Goal: Find specific fact

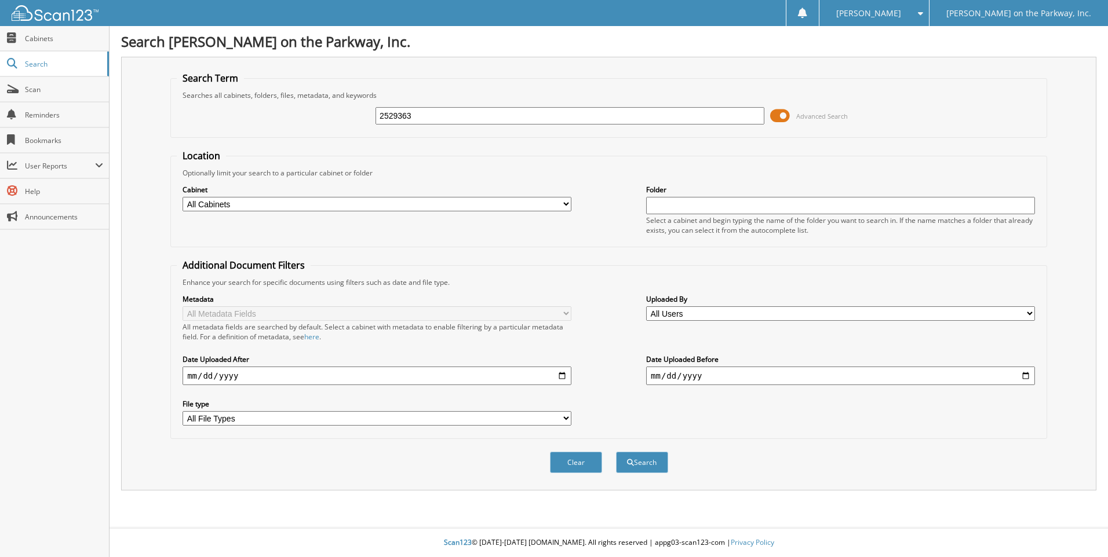
type input "2529363"
click at [616, 452] on button "Search" at bounding box center [642, 462] width 52 height 21
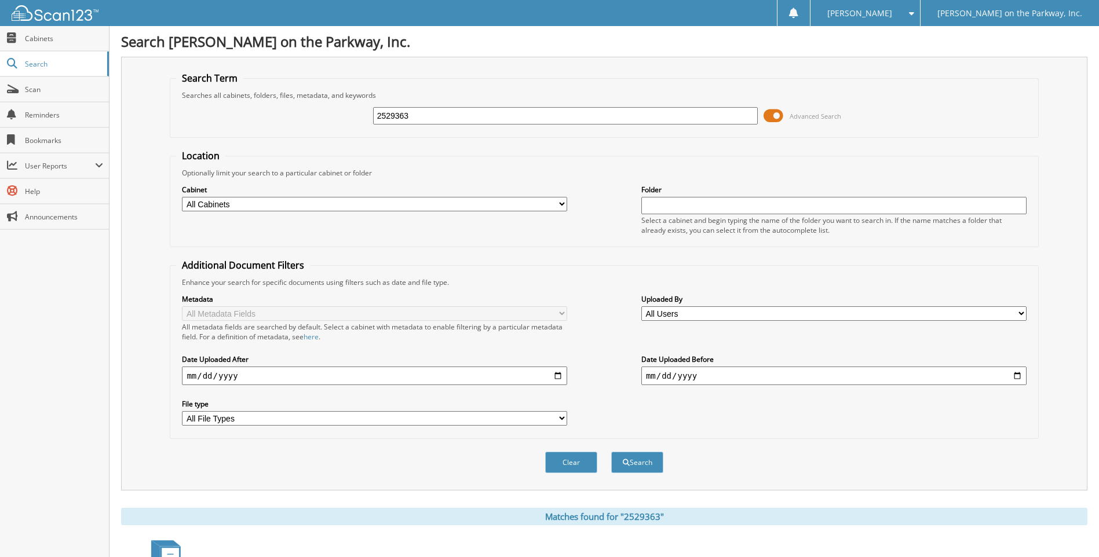
click at [495, 113] on input "2529363" at bounding box center [565, 115] width 385 height 17
type input "2529362"
click at [611, 452] on button "Search" at bounding box center [637, 462] width 52 height 21
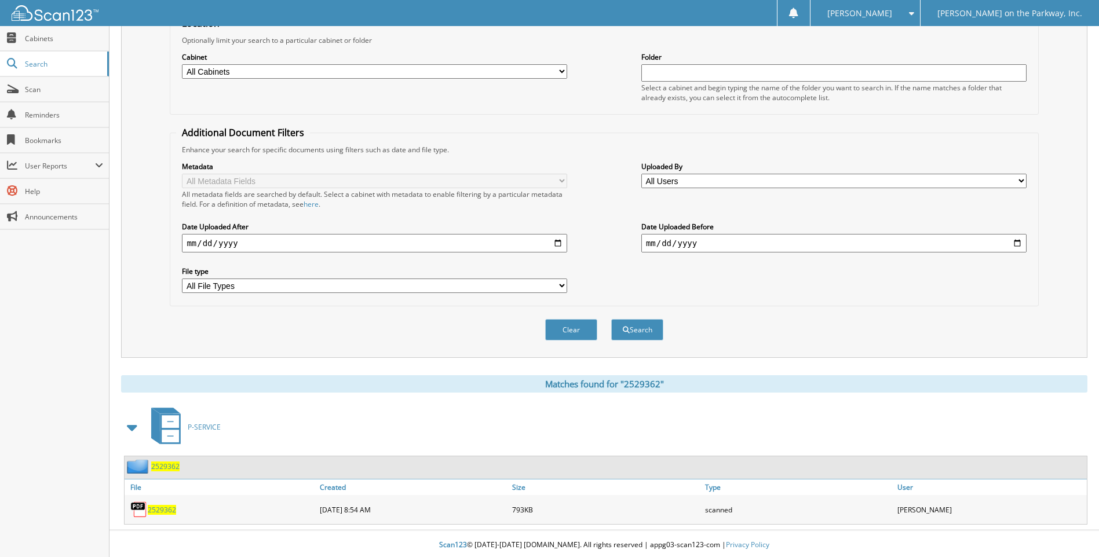
scroll to position [136, 0]
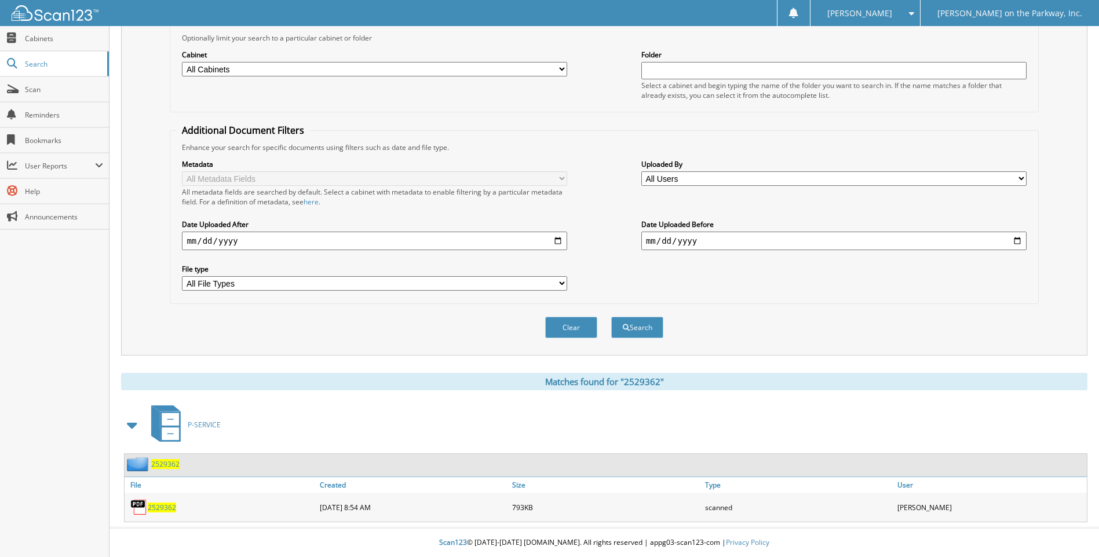
click at [166, 508] on span "2529362" at bounding box center [162, 508] width 28 height 10
